Goal: Task Accomplishment & Management: Manage account settings

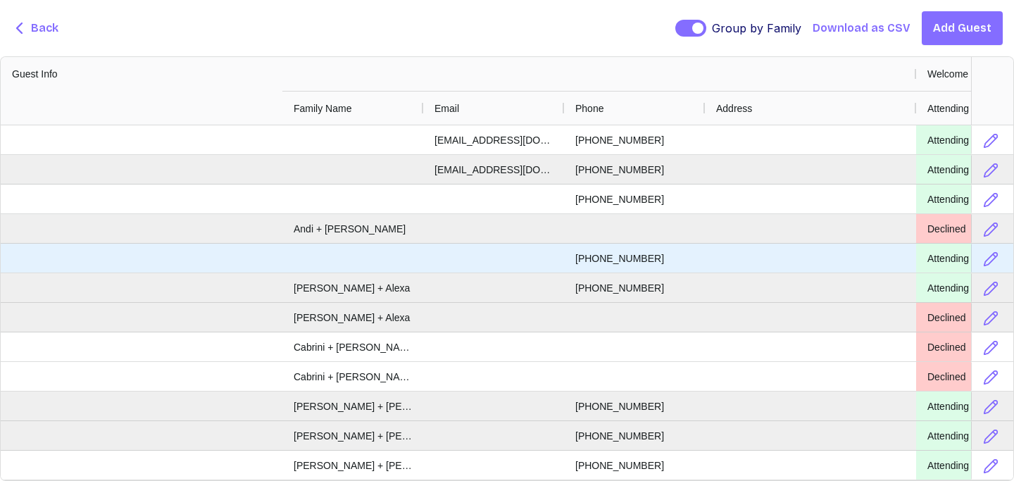
scroll to position [0, 556]
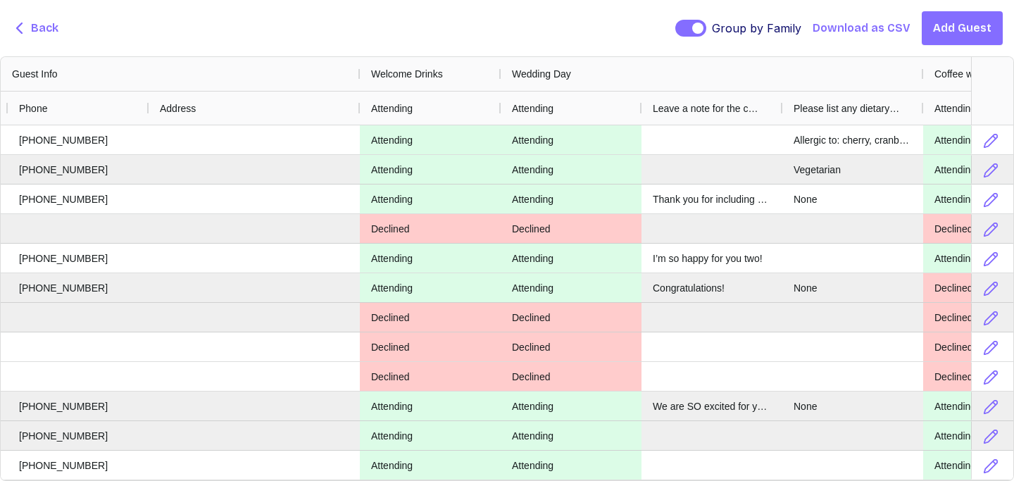
click at [34, 31] on span "Back" at bounding box center [44, 28] width 27 height 17
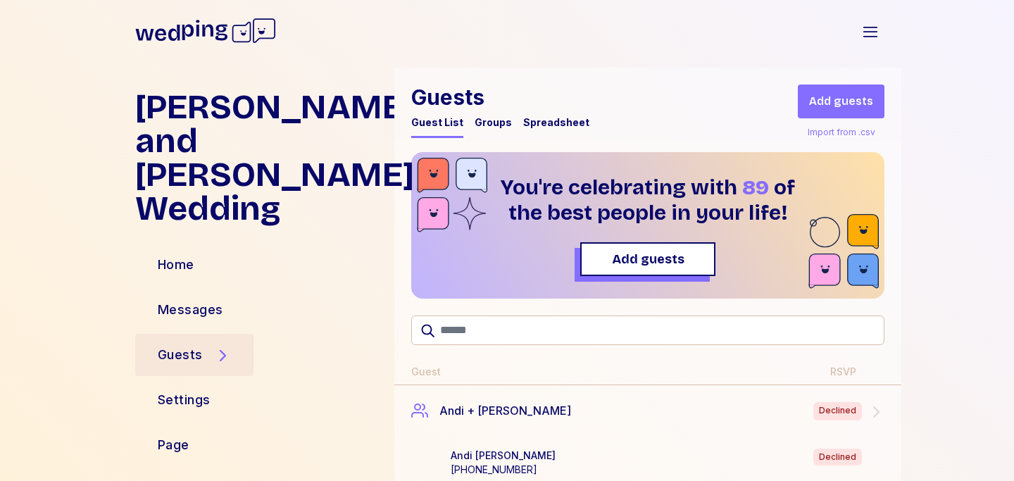
click at [556, 123] on div "Spreadsheet" at bounding box center [556, 122] width 66 height 14
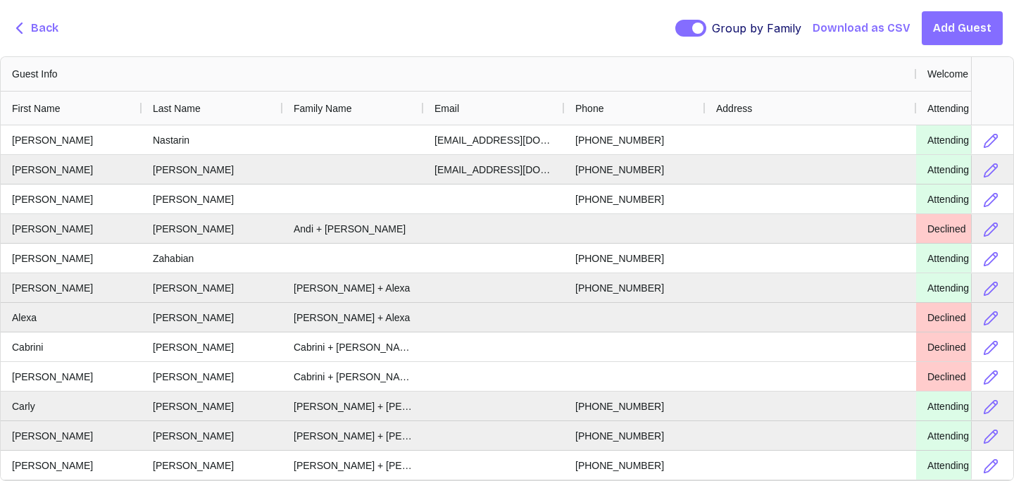
click at [39, 36] on span "Back" at bounding box center [44, 28] width 27 height 17
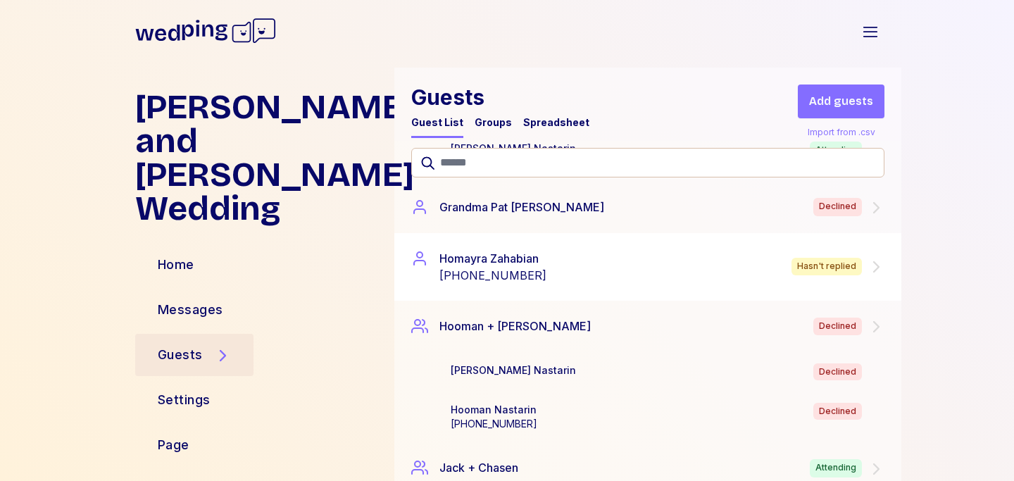
click at [530, 246] on div "[PERSON_NAME] [PHONE_NUMBER] Hasn't replied" at bounding box center [647, 267] width 507 height 68
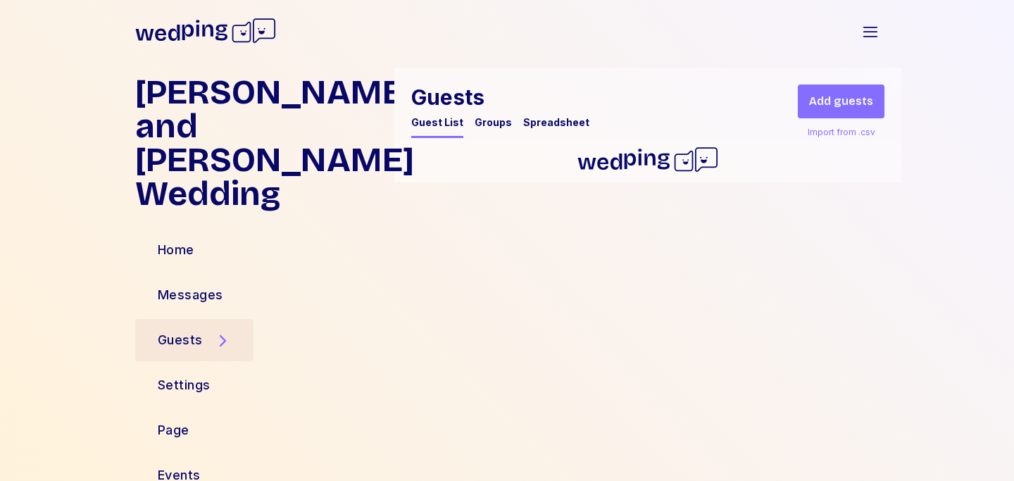
scroll to position [1705, 0]
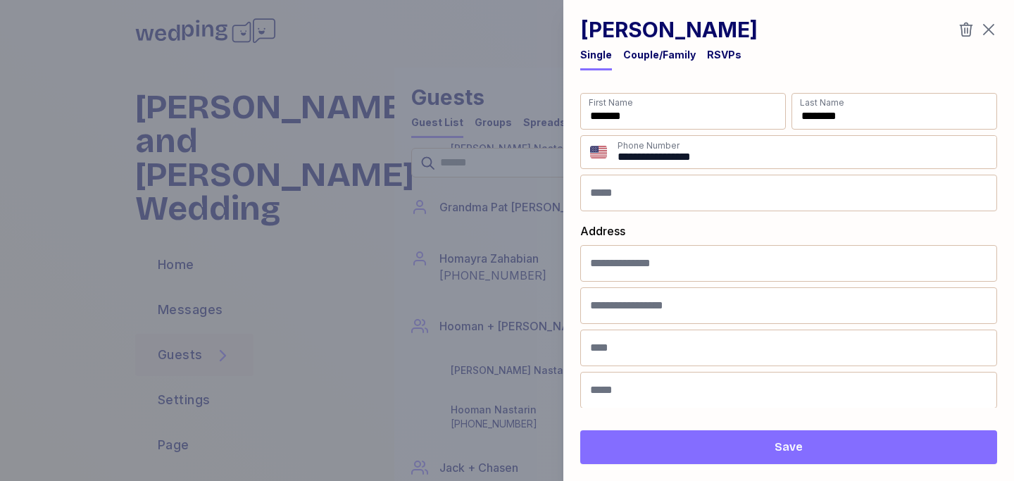
click at [725, 52] on div "RSVPs" at bounding box center [724, 55] width 34 height 14
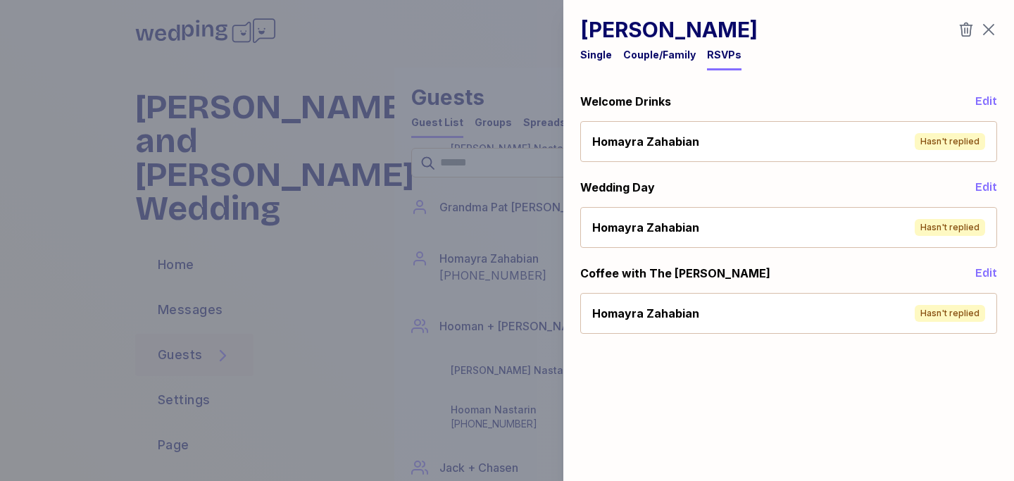
click at [988, 102] on span "Edit" at bounding box center [986, 101] width 22 height 17
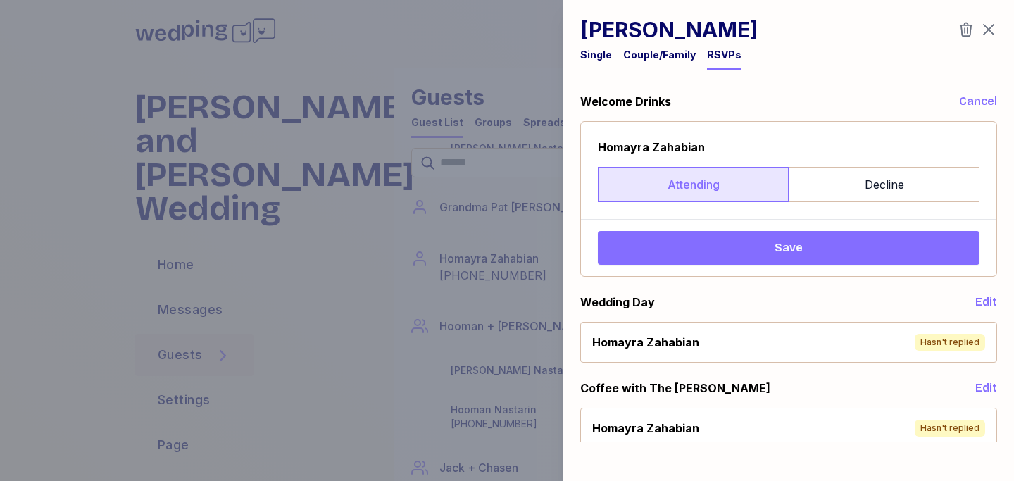
click at [718, 184] on label "Attending" at bounding box center [693, 184] width 191 height 35
click at [746, 246] on span "Save" at bounding box center [788, 247] width 359 height 17
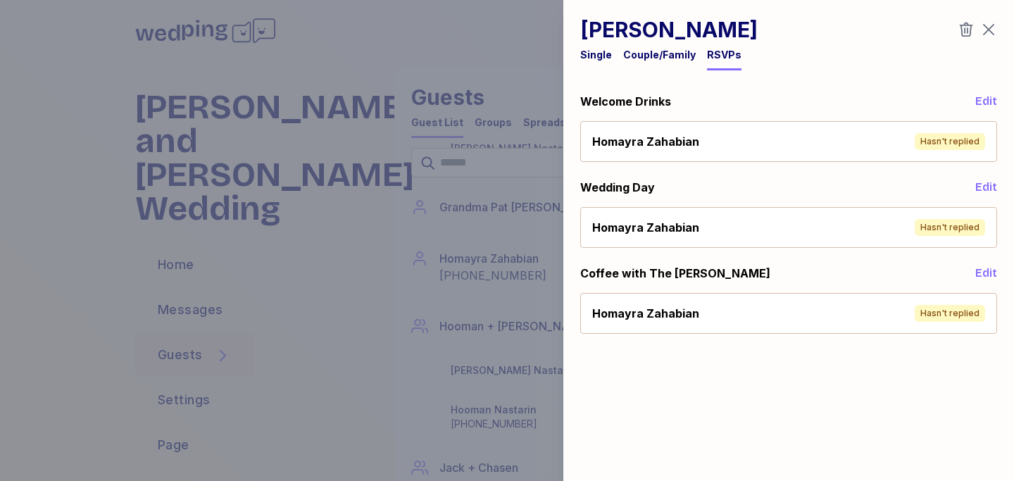
click at [985, 184] on span "Edit" at bounding box center [986, 187] width 22 height 17
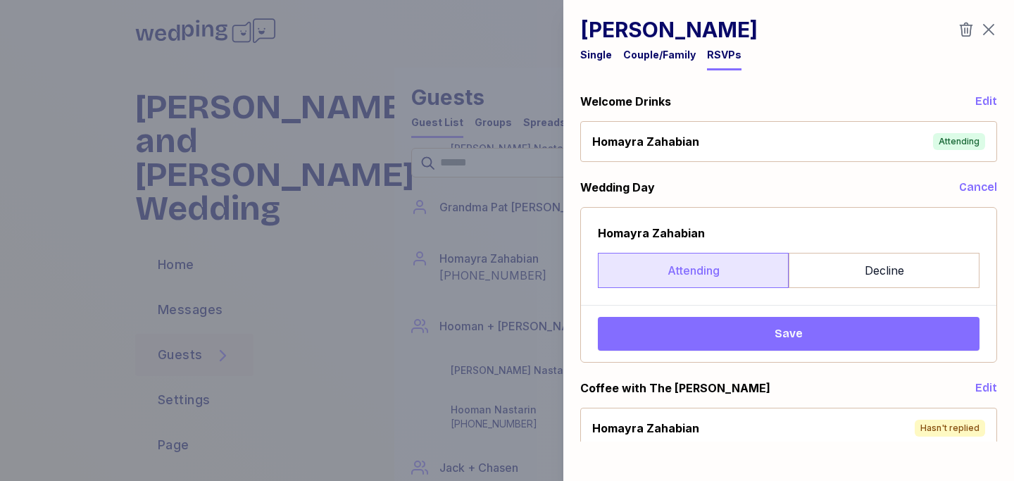
click at [709, 270] on label "Attending" at bounding box center [693, 270] width 191 height 35
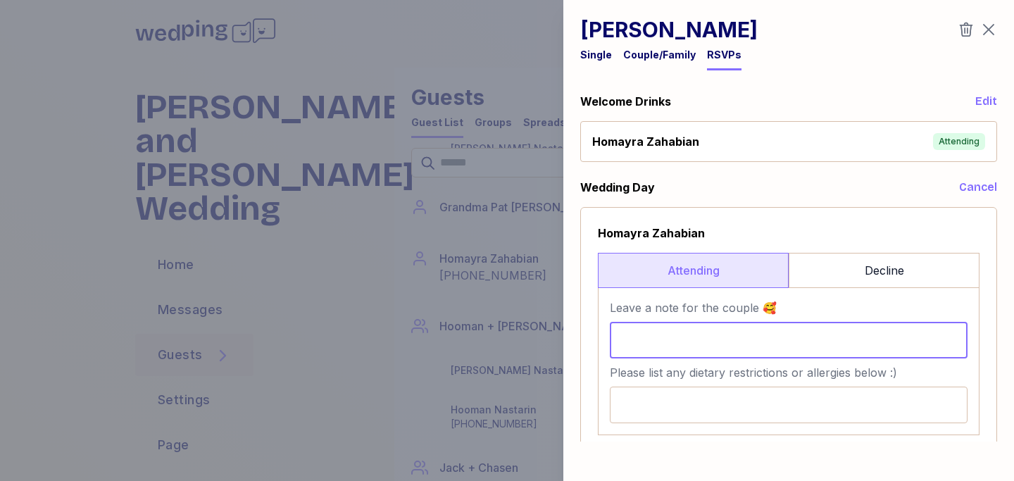
click at [747, 325] on input "Leave a note for the couple 🥰" at bounding box center [789, 340] width 358 height 37
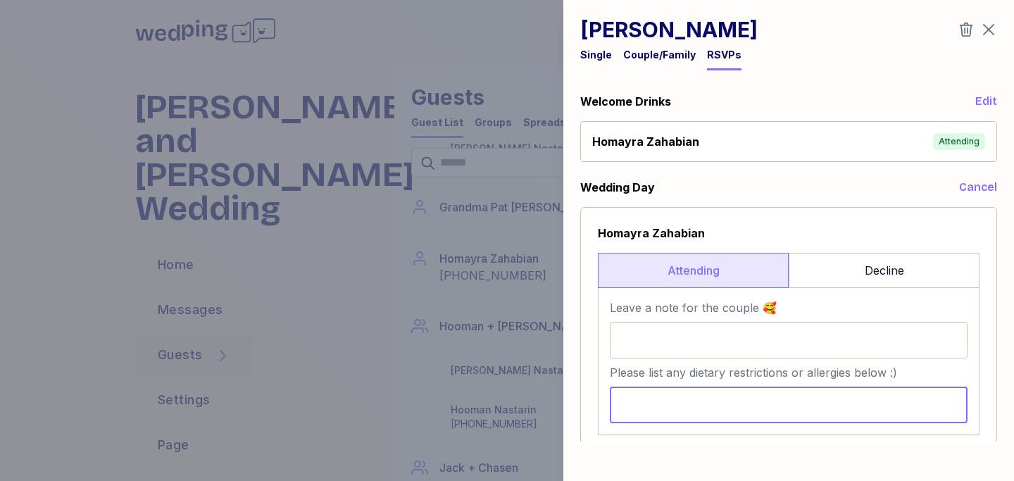
click at [705, 414] on input "Please list any dietary restrictions or allergies below :)" at bounding box center [789, 404] width 358 height 37
click at [904, 405] on input "**********" at bounding box center [789, 404] width 358 height 37
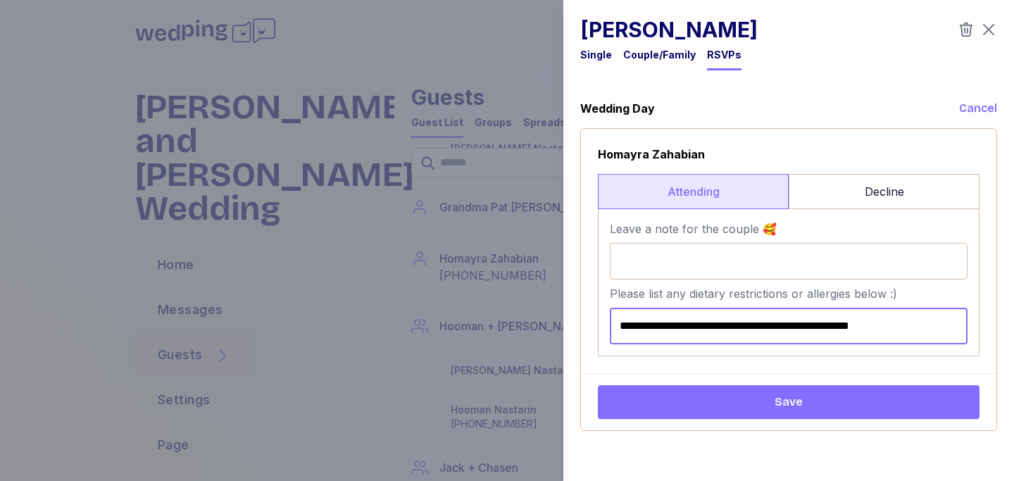
scroll to position [154, 0]
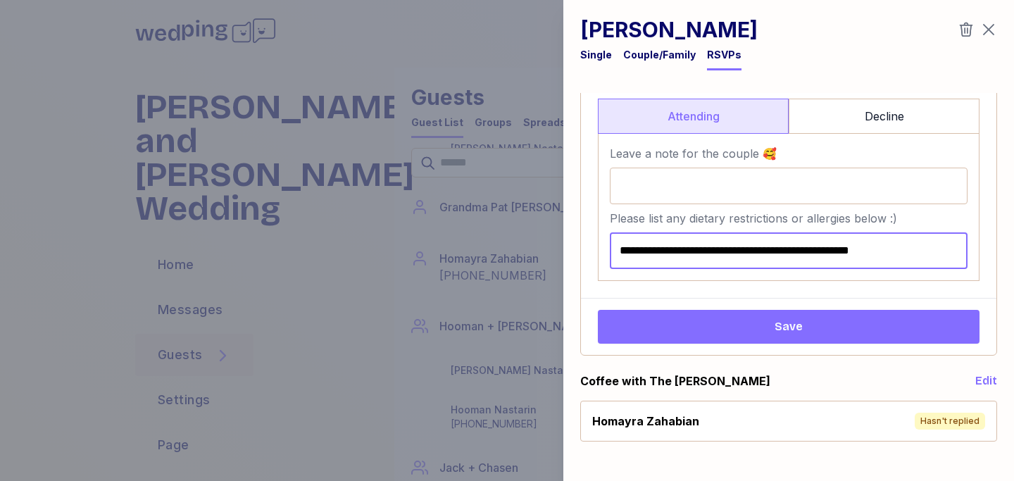
drag, startPoint x: 955, startPoint y: 397, endPoint x: 626, endPoint y: 224, distance: 372.1
click at [625, 224] on div "**********" at bounding box center [789, 239] width 358 height 59
type input "**********"
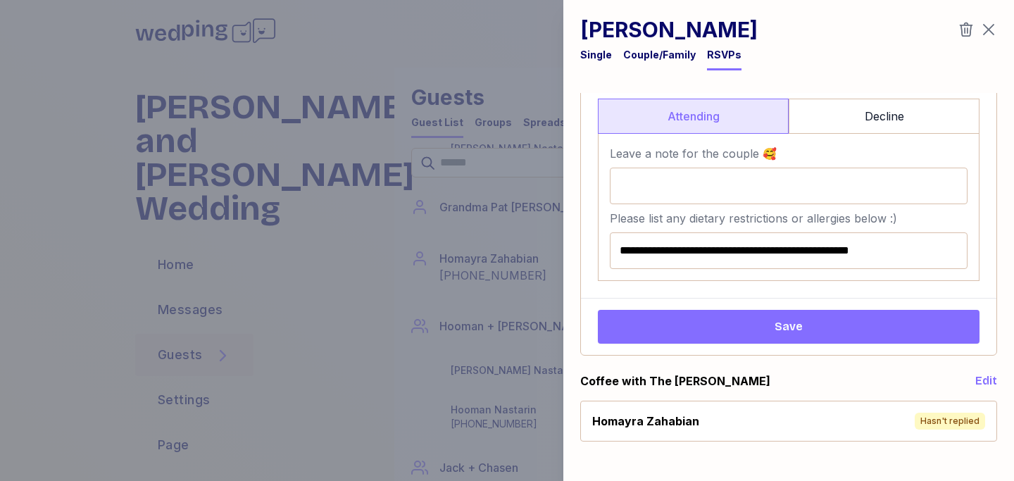
click at [674, 331] on span "Save" at bounding box center [788, 326] width 359 height 17
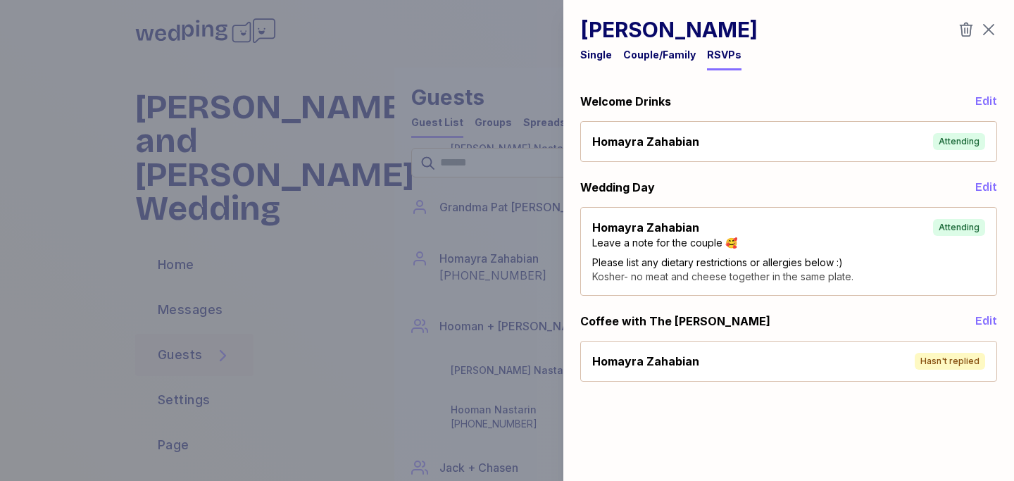
click at [976, 320] on span "Edit" at bounding box center [986, 321] width 22 height 17
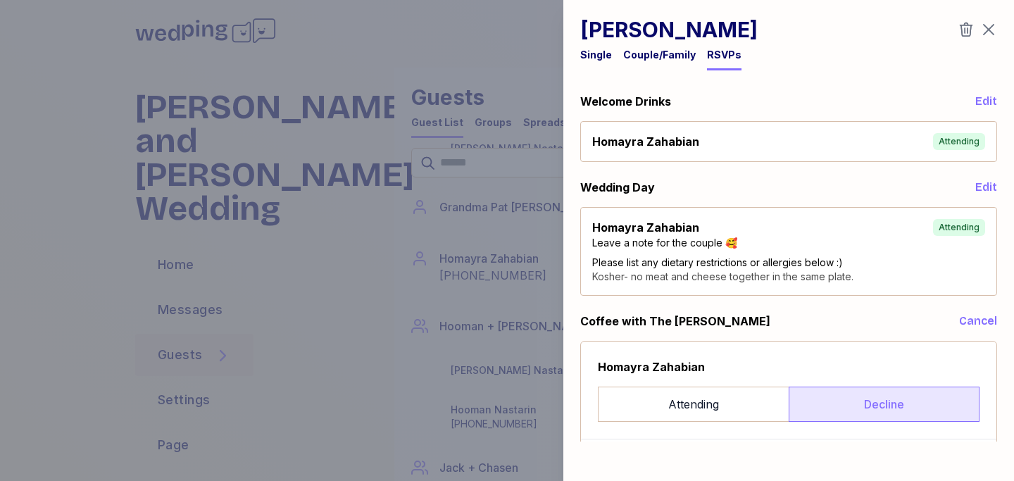
click at [842, 395] on label "Decline" at bounding box center [883, 403] width 191 height 35
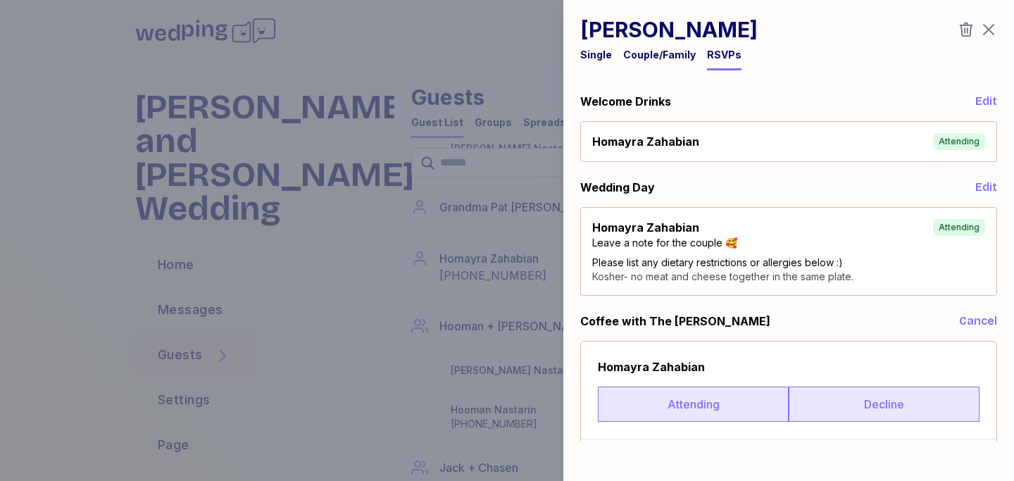
click at [728, 401] on label "Attending" at bounding box center [693, 403] width 191 height 35
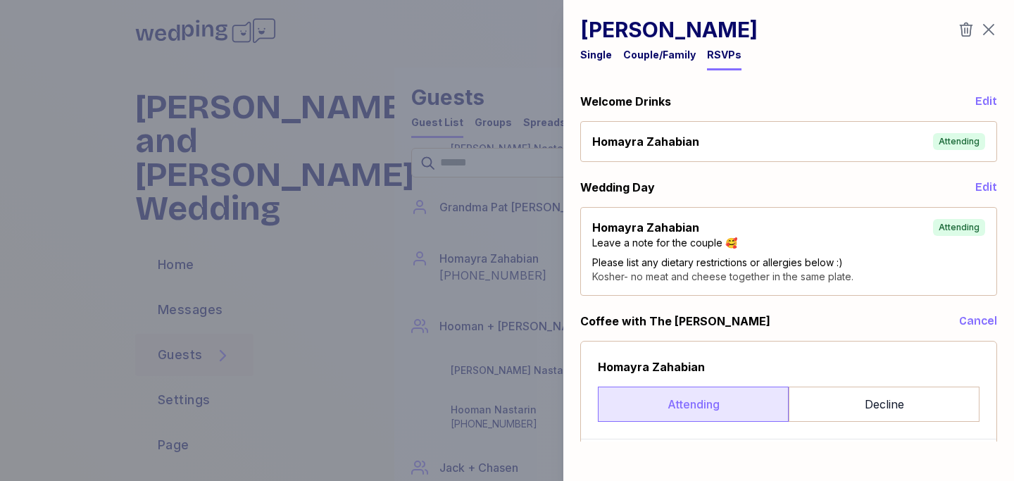
scroll to position [55, 0]
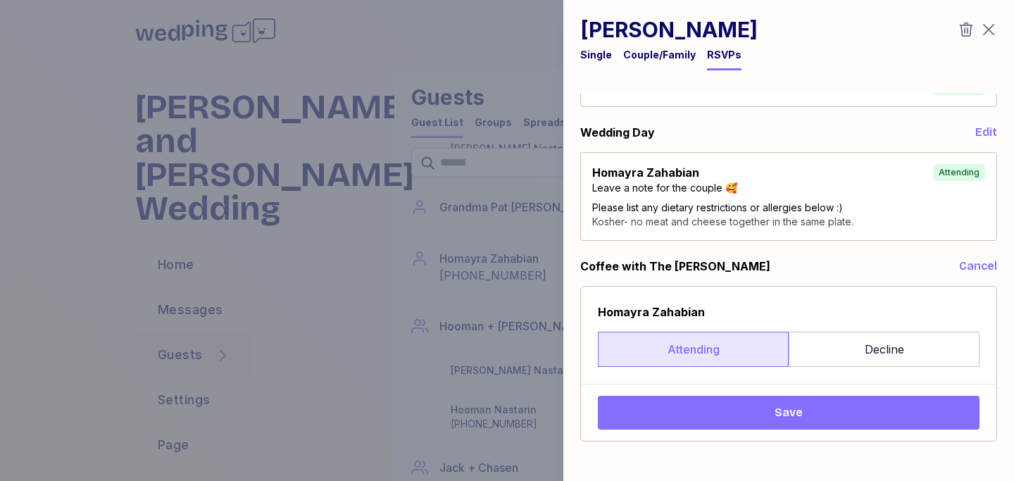
click at [787, 413] on span "Save" at bounding box center [788, 412] width 28 height 17
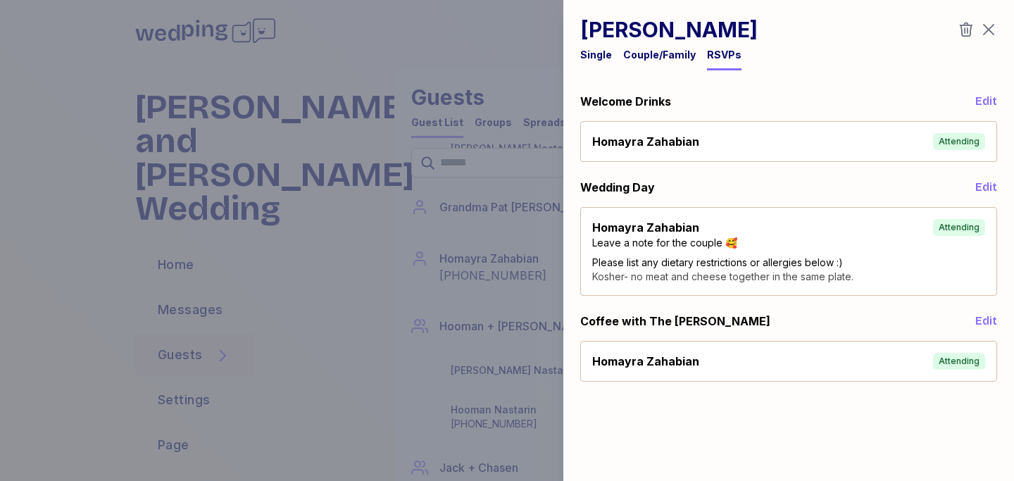
click at [990, 30] on icon "button" at bounding box center [988, 29] width 17 height 17
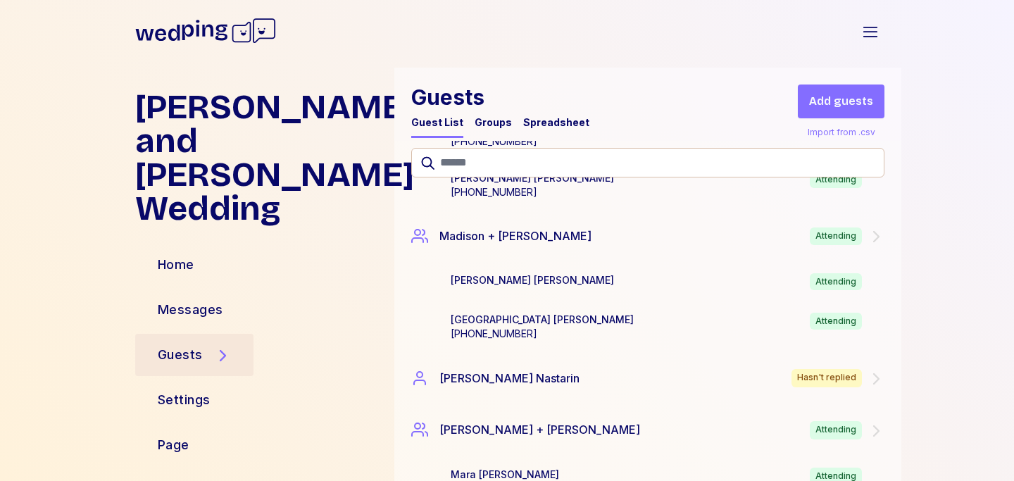
scroll to position [3724, 0]
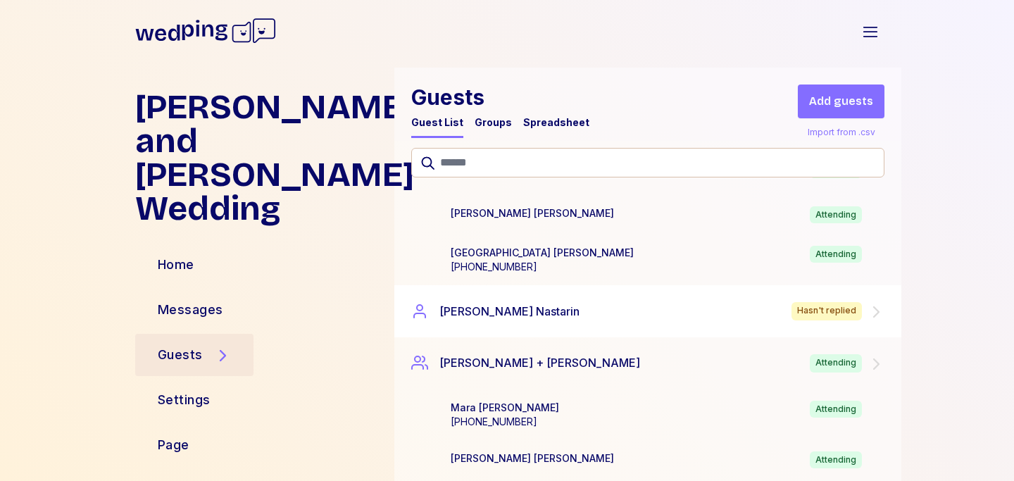
click at [648, 302] on div "[PERSON_NAME] Hasn't replied" at bounding box center [647, 311] width 473 height 18
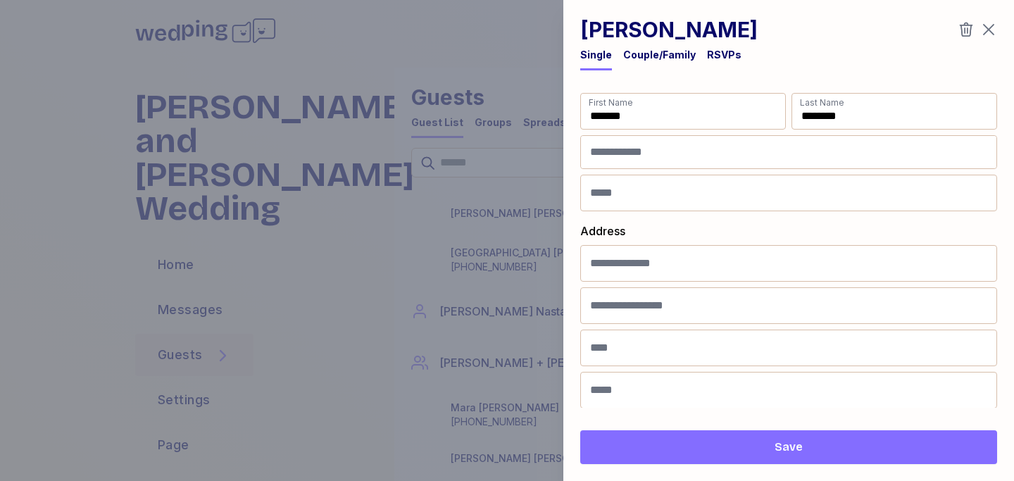
click at [725, 52] on div "RSVPs" at bounding box center [724, 55] width 34 height 14
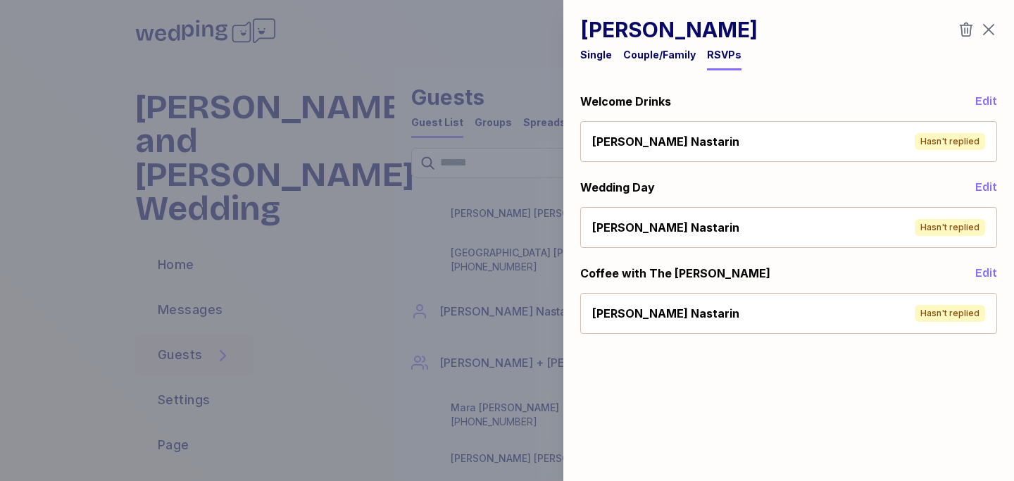
click at [987, 103] on span "Edit" at bounding box center [986, 101] width 22 height 17
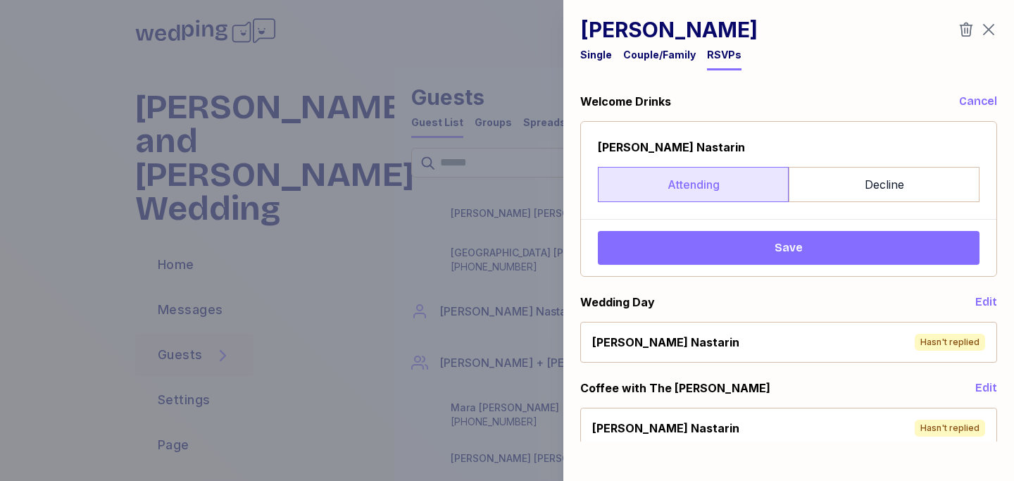
click at [707, 194] on label "Attending" at bounding box center [693, 184] width 191 height 35
click at [715, 256] on button "Save" at bounding box center [788, 248] width 381 height 34
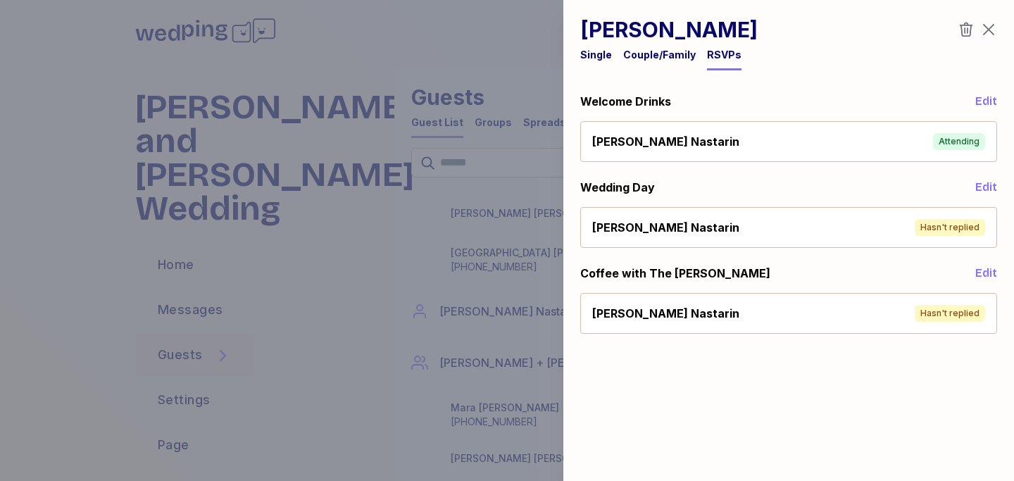
click at [995, 186] on span "Edit" at bounding box center [986, 187] width 22 height 17
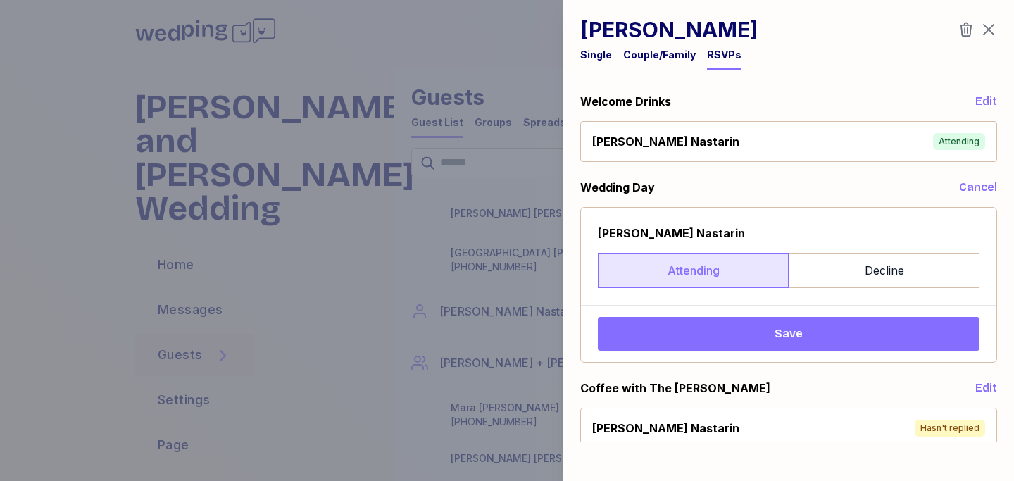
click at [715, 273] on label "Attending" at bounding box center [693, 270] width 191 height 35
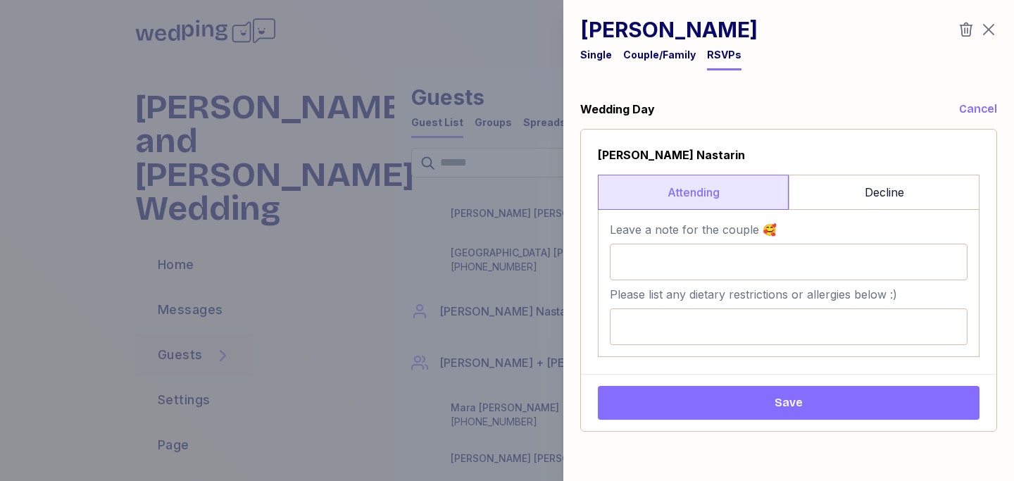
scroll to position [80, 0]
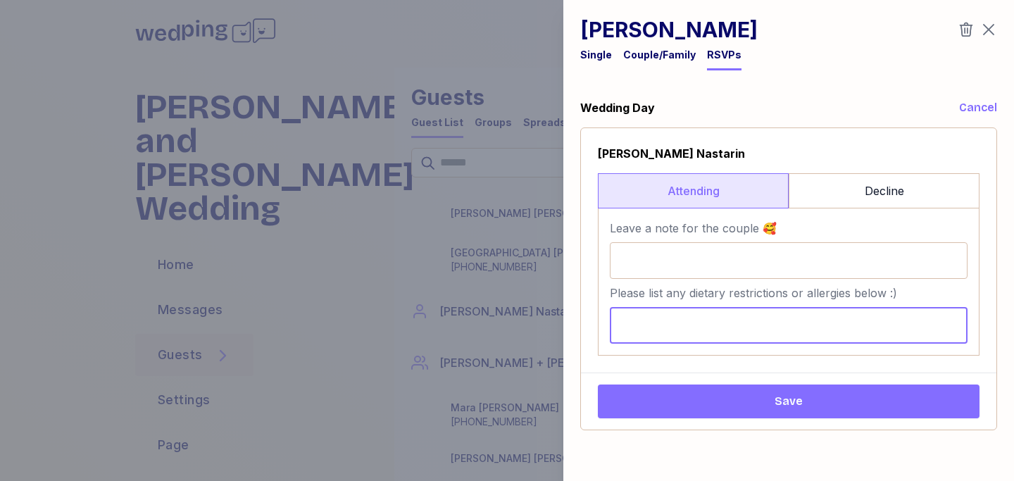
click at [715, 332] on input "Please list any dietary restrictions or allergies below :)" at bounding box center [789, 325] width 358 height 37
paste input "**********"
type input "**********"
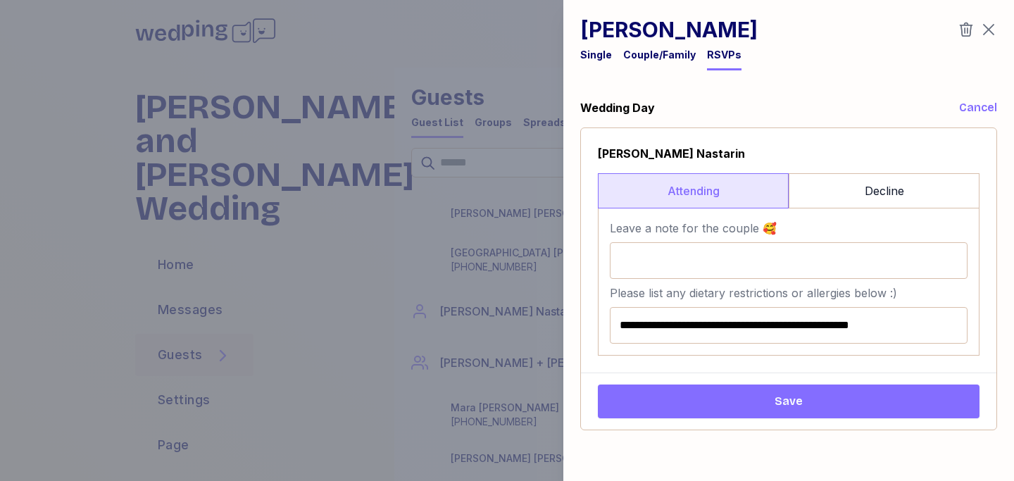
click at [708, 394] on span "Save" at bounding box center [788, 401] width 359 height 17
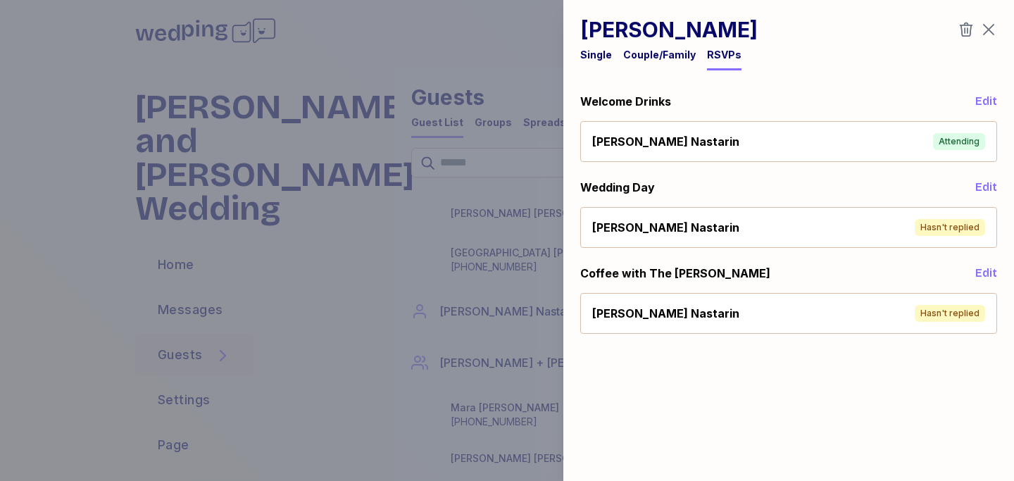
scroll to position [0, 0]
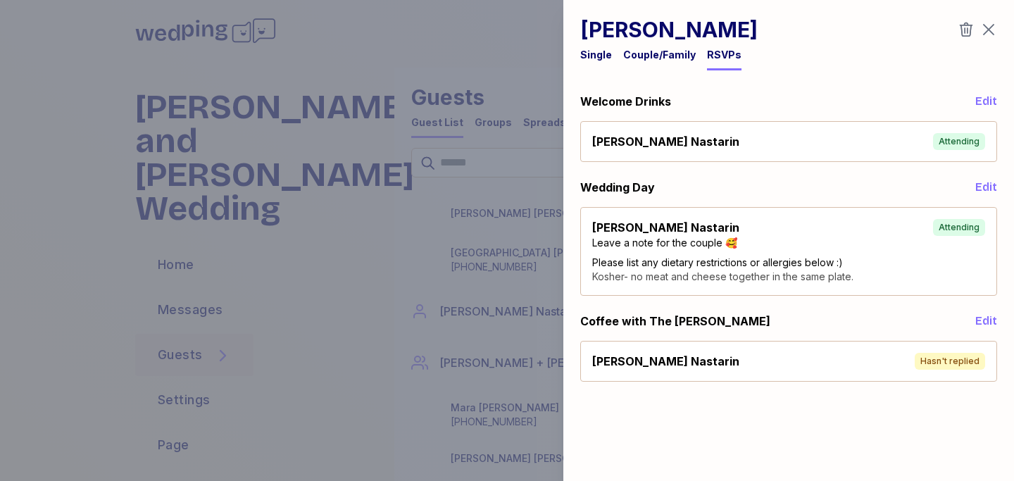
click at [983, 317] on span "Edit" at bounding box center [986, 321] width 22 height 17
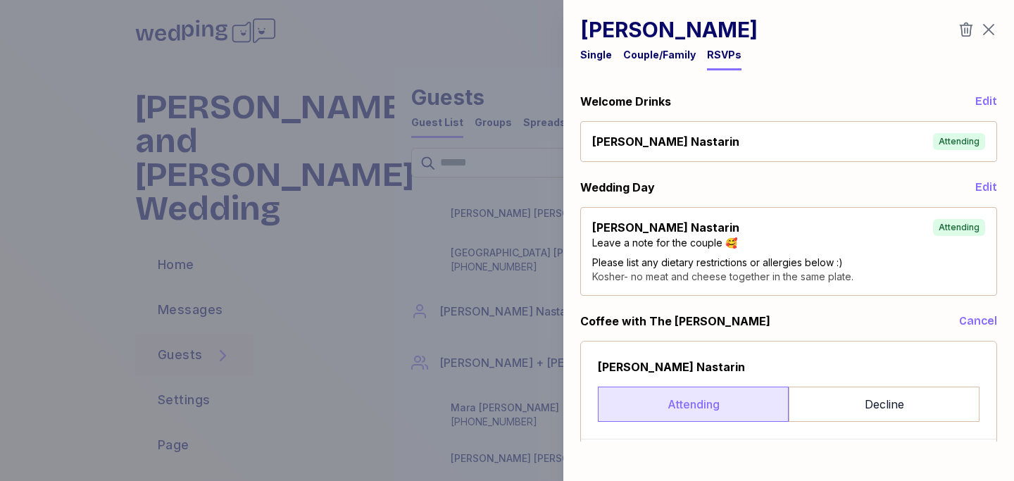
click at [752, 417] on label "Attending" at bounding box center [693, 403] width 191 height 35
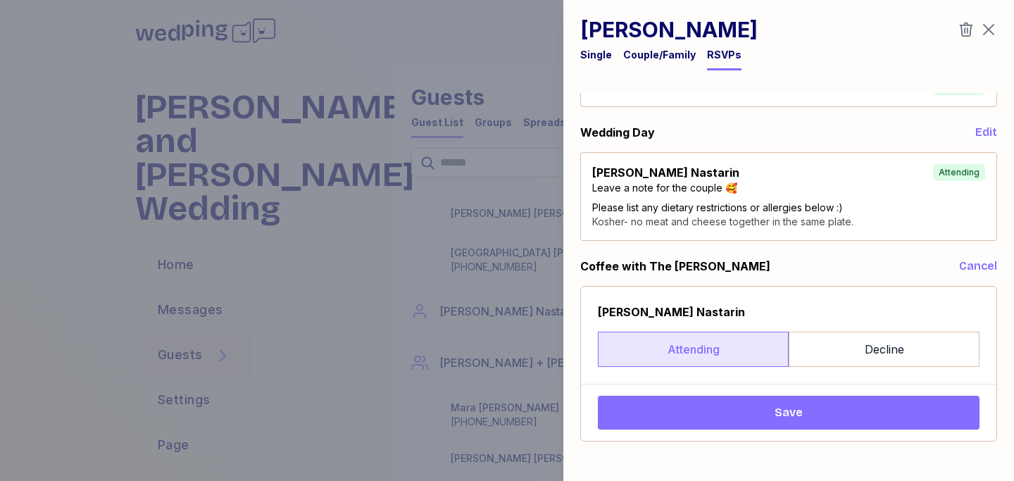
click at [765, 429] on button "Save" at bounding box center [788, 413] width 381 height 34
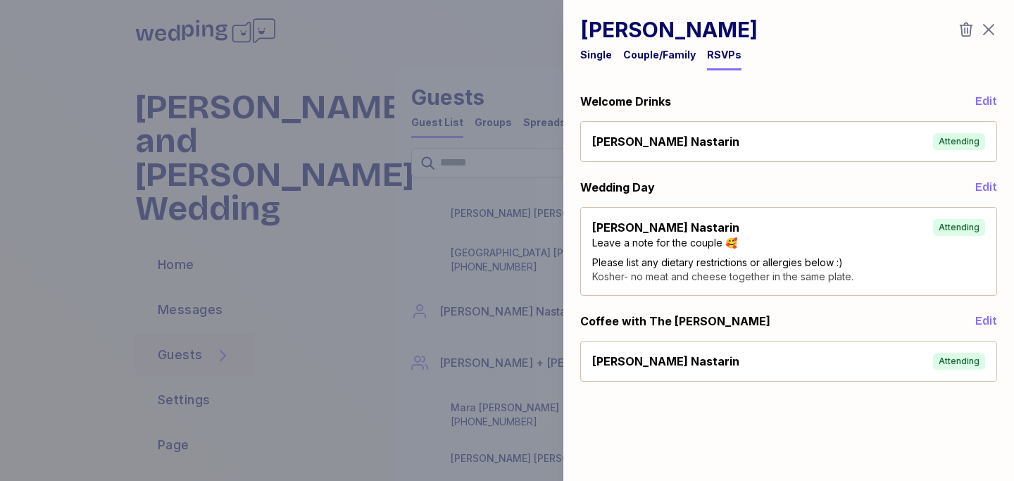
click at [987, 27] on icon "button" at bounding box center [988, 29] width 17 height 17
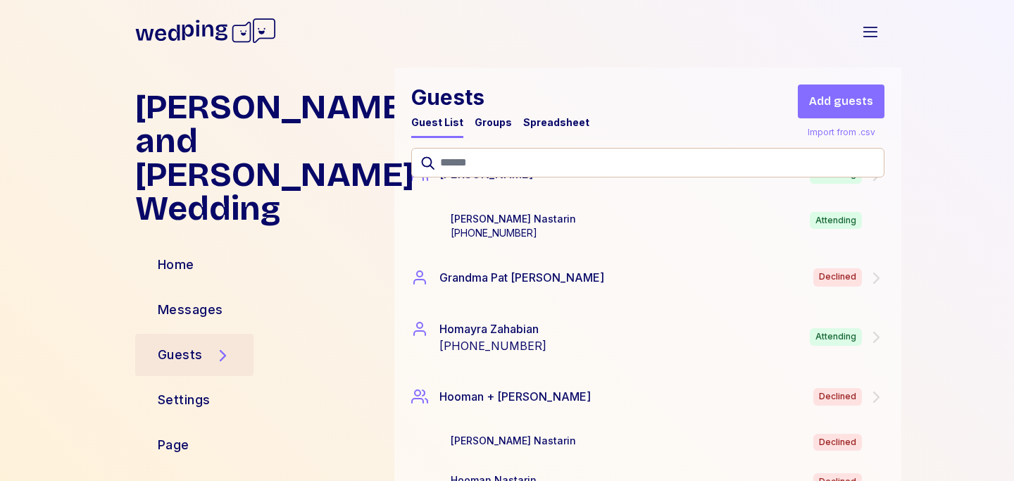
scroll to position [1627, 0]
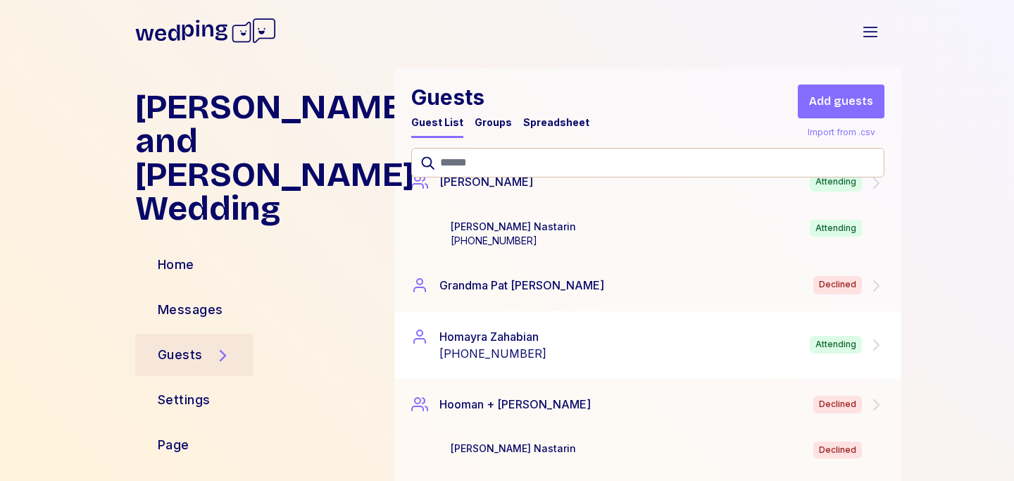
click at [620, 334] on div "[PERSON_NAME] [PHONE_NUMBER] Attending" at bounding box center [647, 345] width 473 height 34
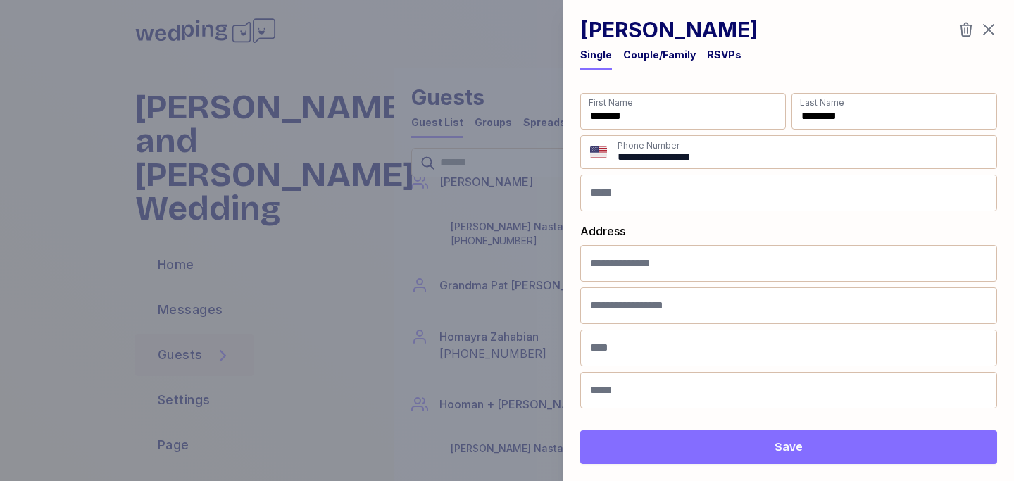
click at [717, 48] on div "RSVPs" at bounding box center [724, 55] width 34 height 14
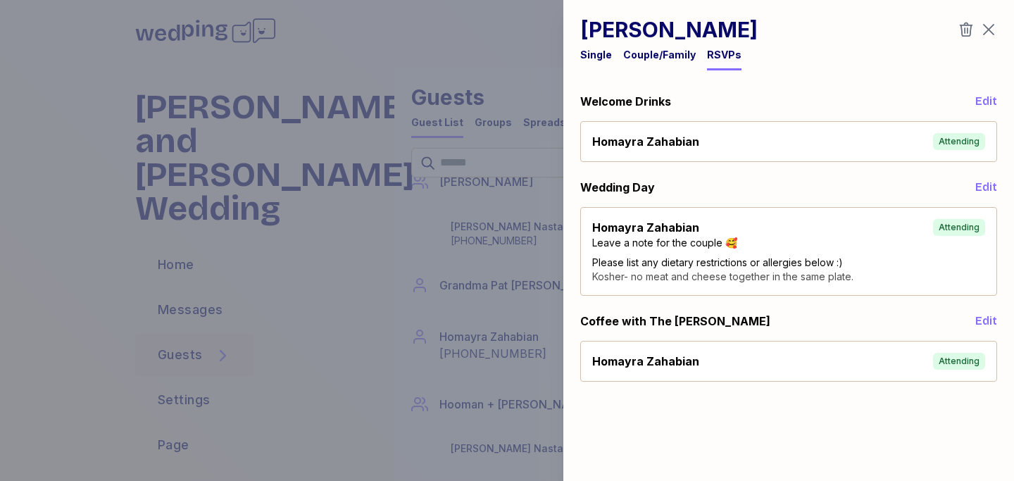
click at [984, 103] on span "Edit" at bounding box center [986, 101] width 22 height 17
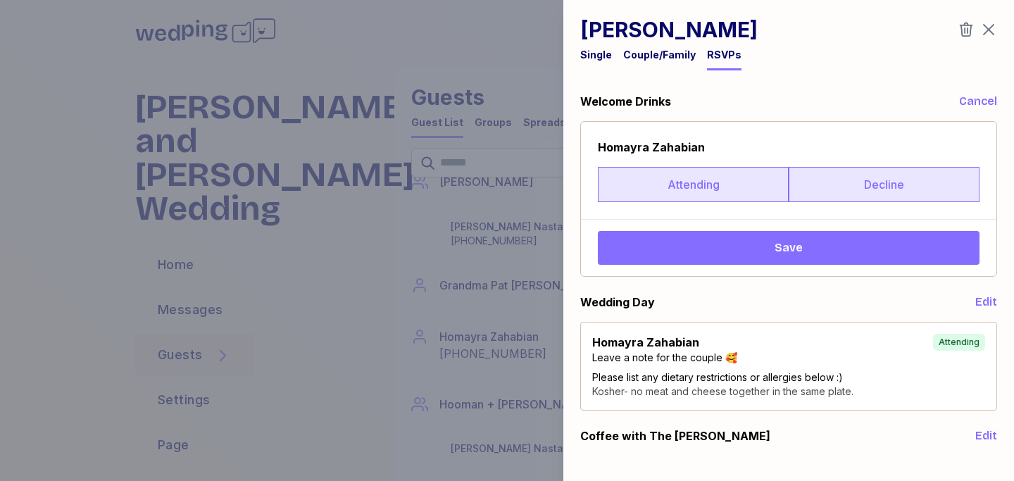
click at [883, 191] on label "Decline" at bounding box center [883, 184] width 191 height 35
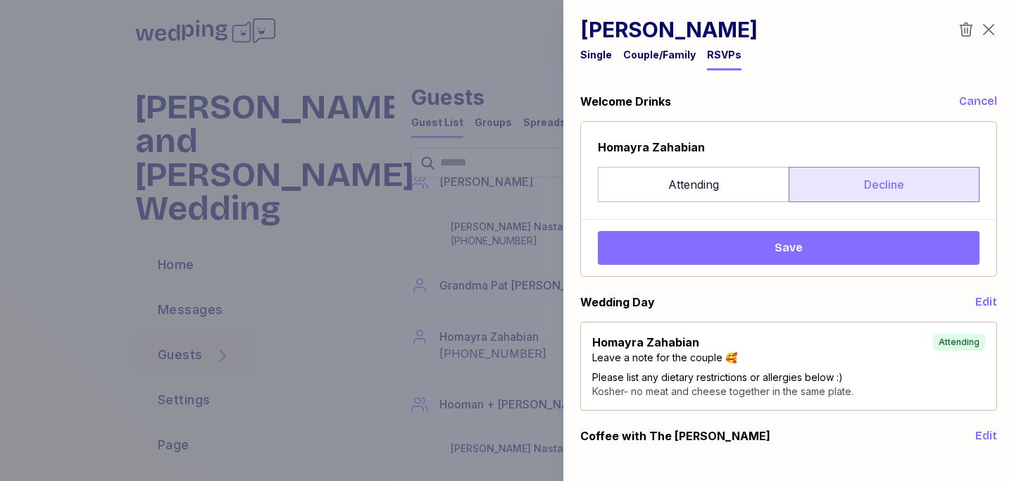
click at [862, 235] on button "Save" at bounding box center [788, 248] width 381 height 34
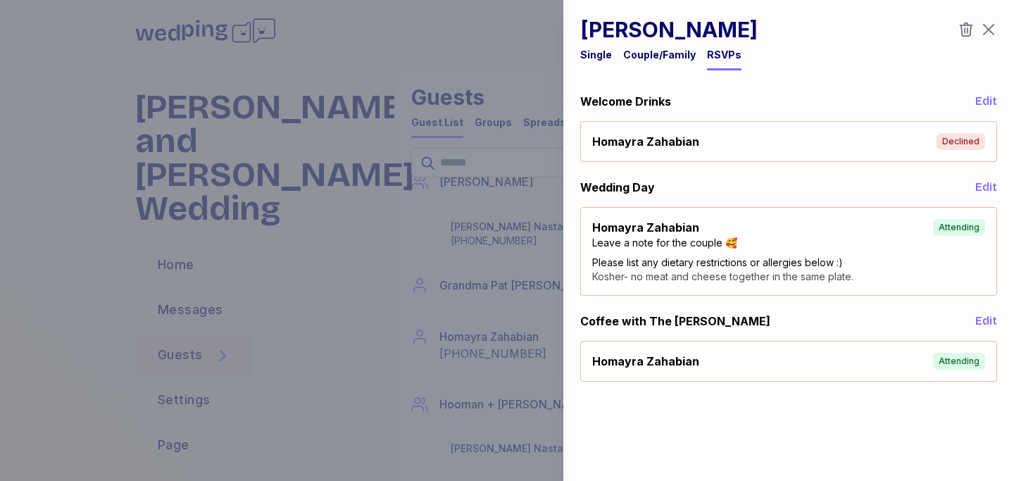
click at [990, 177] on div "Welcome Drinks Edit [PERSON_NAME] Declined Wedding Day Edit [PERSON_NAME] Atten…" at bounding box center [788, 237] width 417 height 289
click at [990, 185] on span "Edit" at bounding box center [986, 187] width 22 height 17
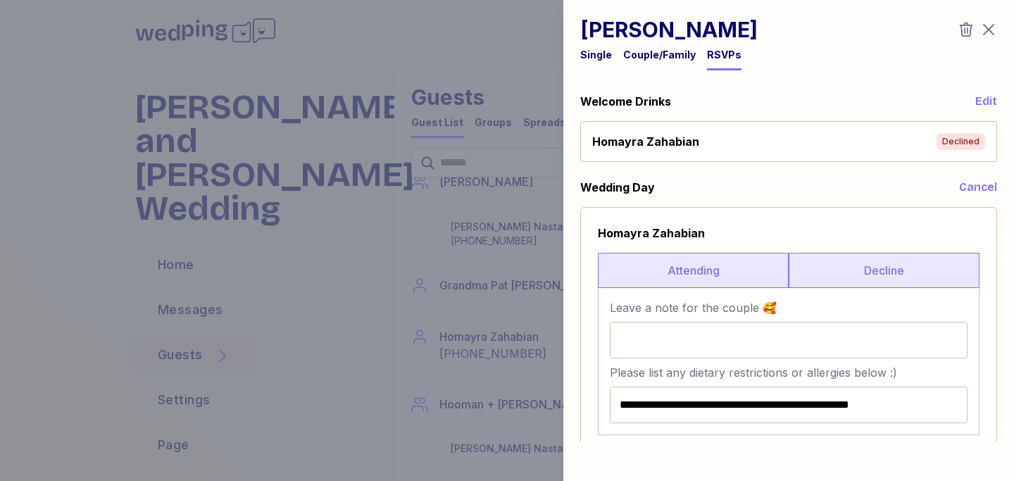
click at [808, 270] on label "Decline" at bounding box center [883, 270] width 191 height 35
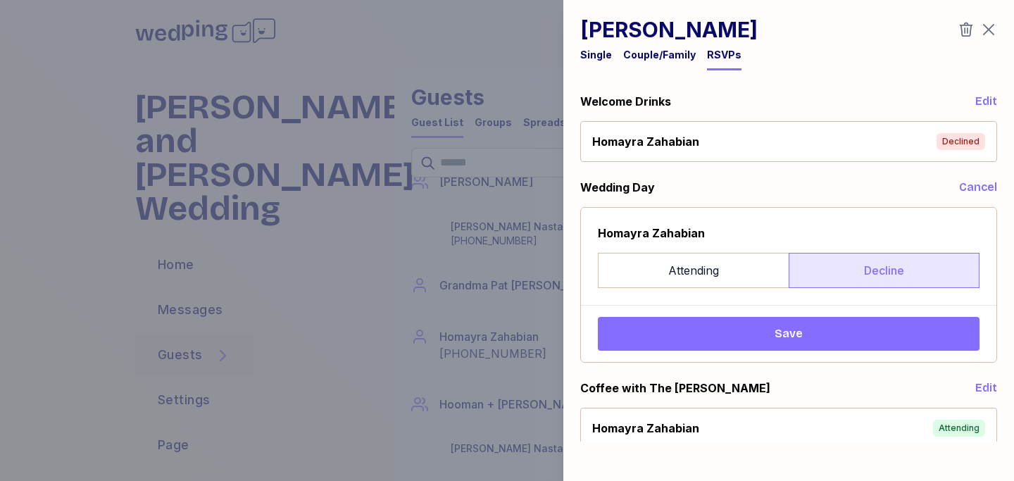
scroll to position [7, 0]
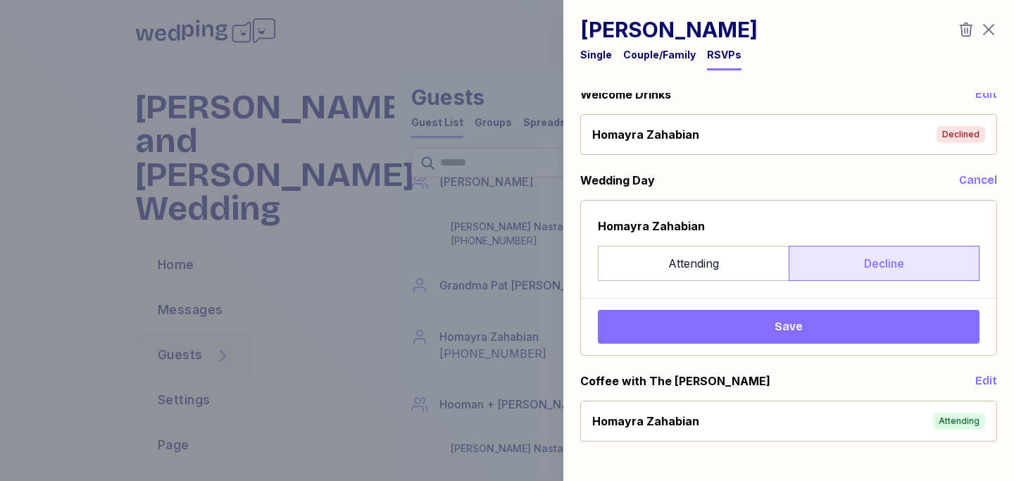
click at [819, 325] on span "Save" at bounding box center [788, 326] width 359 height 17
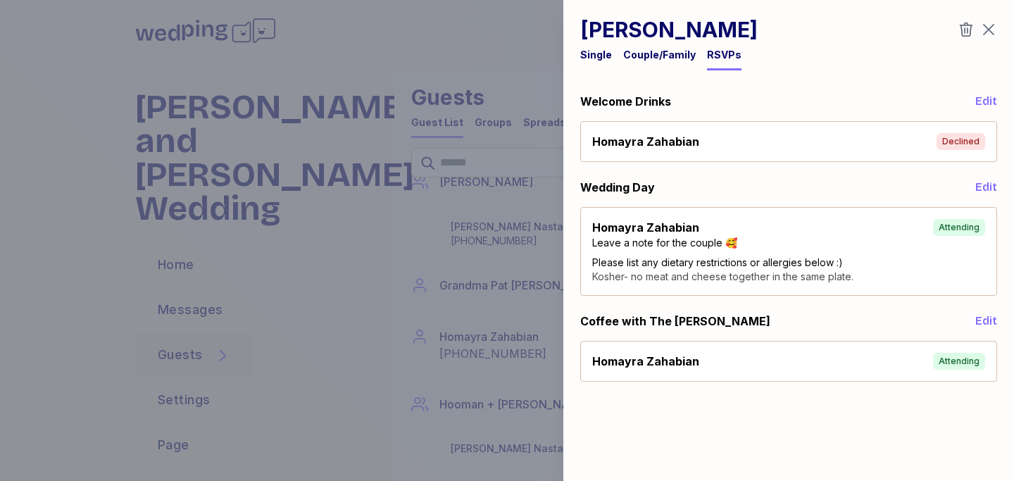
scroll to position [0, 0]
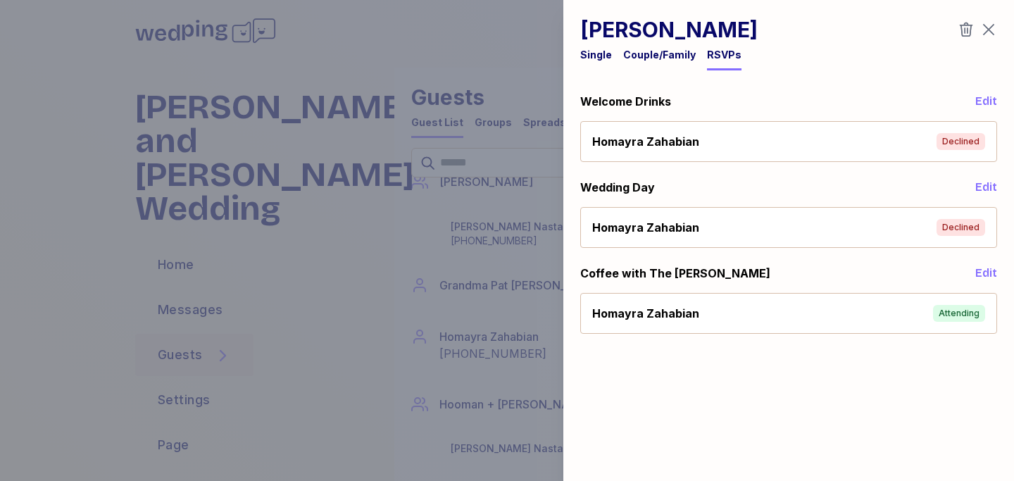
click at [995, 271] on span "Edit" at bounding box center [986, 273] width 22 height 17
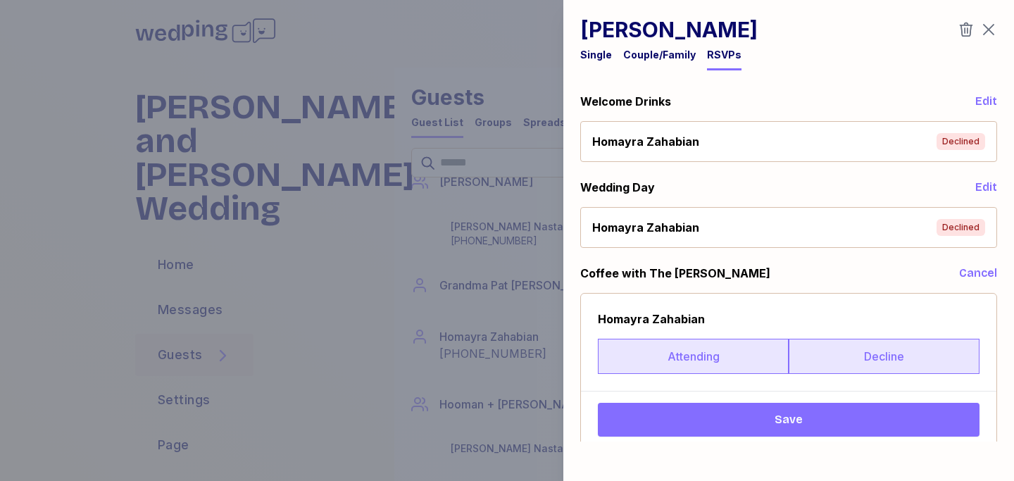
click at [857, 346] on label "Decline" at bounding box center [883, 356] width 191 height 35
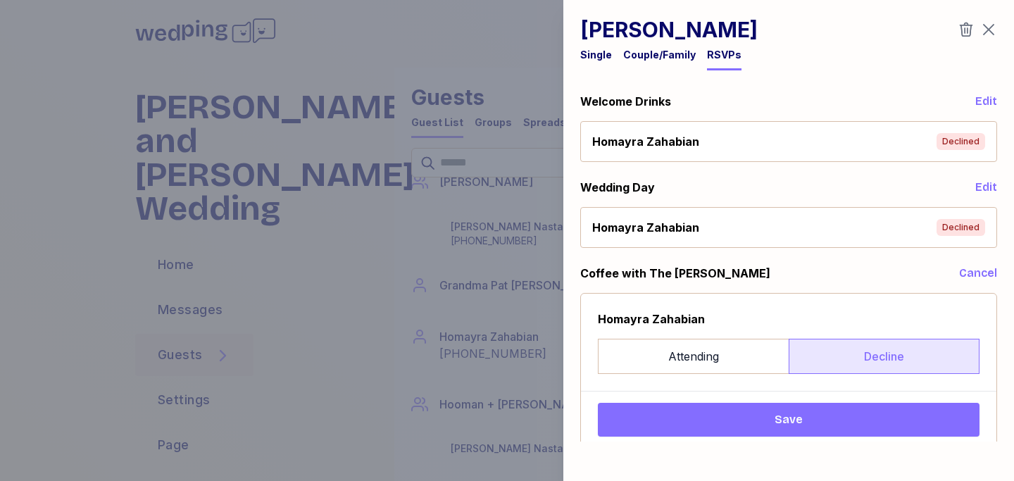
scroll to position [7, 0]
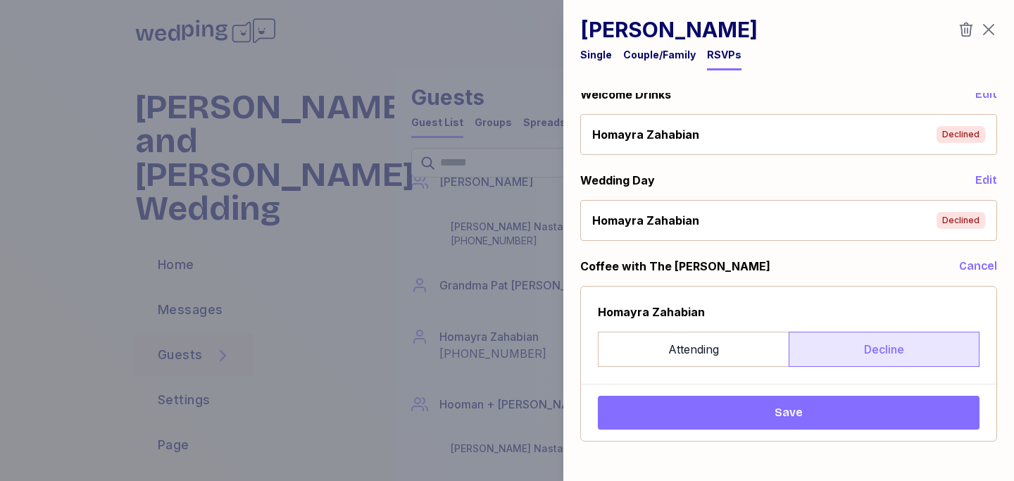
click at [846, 408] on span "Save" at bounding box center [788, 412] width 359 height 17
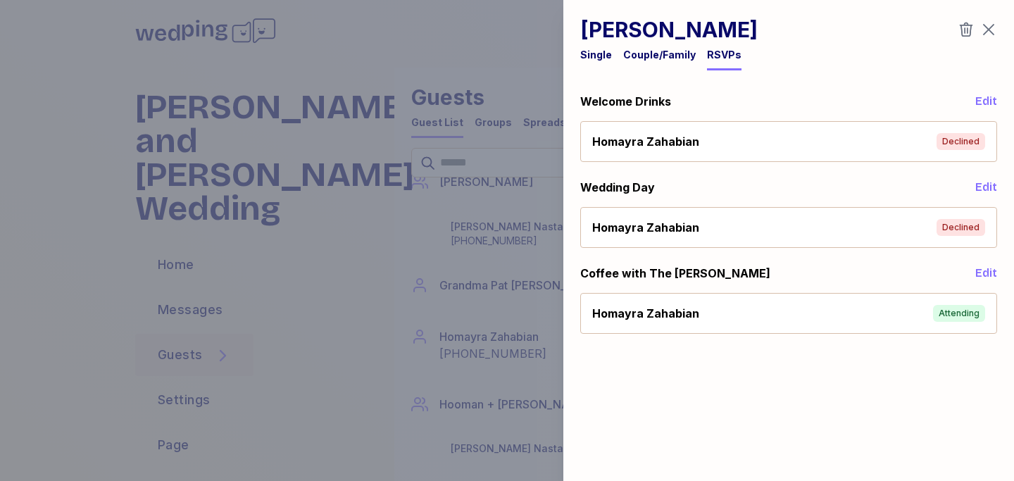
scroll to position [0, 0]
click at [990, 32] on icon "button" at bounding box center [988, 29] width 17 height 17
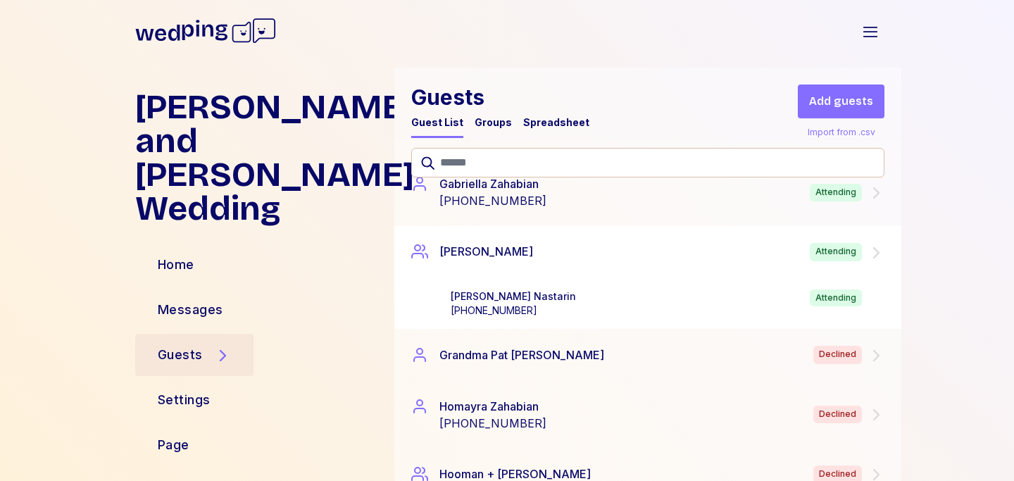
scroll to position [1551, 0]
